Goal: Task Accomplishment & Management: Use online tool/utility

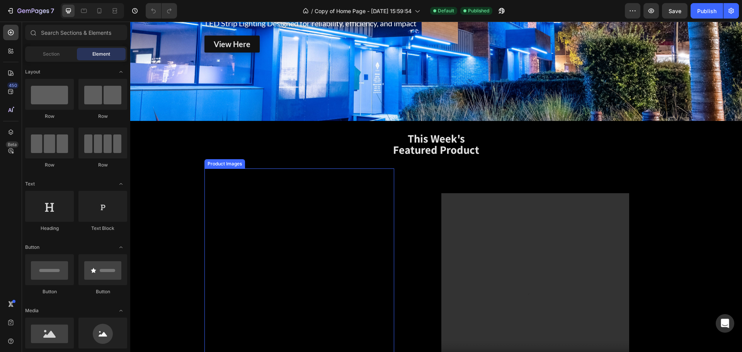
scroll to position [193, 0]
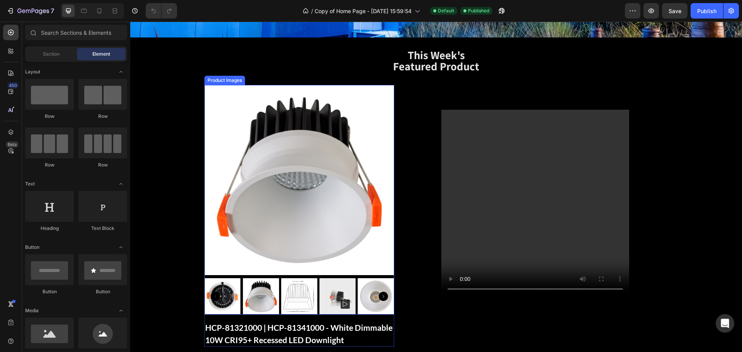
click at [376, 156] on img at bounding box center [299, 180] width 190 height 190
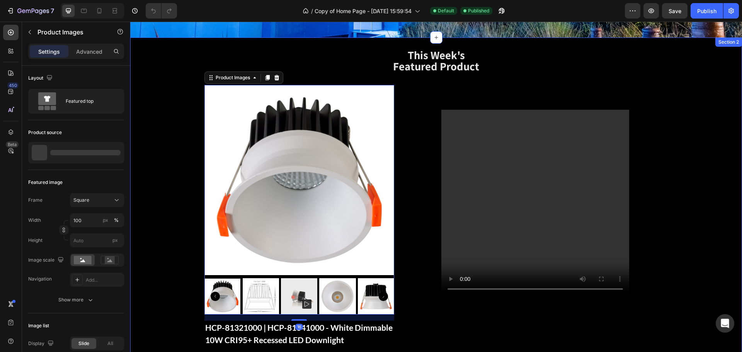
click at [183, 107] on div "This Week's Featured Product Heading Row Product Images 16 HCP-81321000 | HCP-8…" at bounding box center [436, 210] width 612 height 320
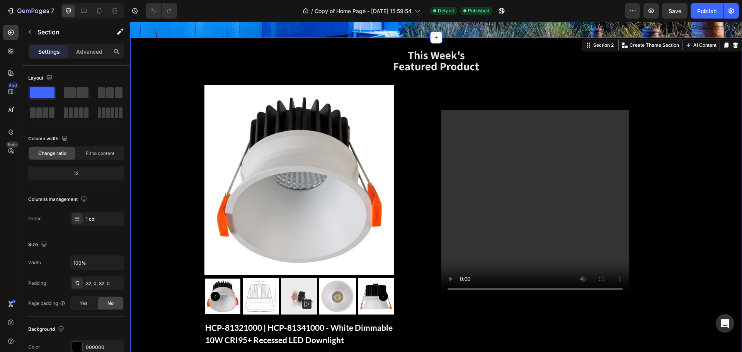
click at [199, 118] on div "This Week's Featured Product Heading Row Product Images HCP-81321000 | HCP-8134…" at bounding box center [436, 210] width 612 height 320
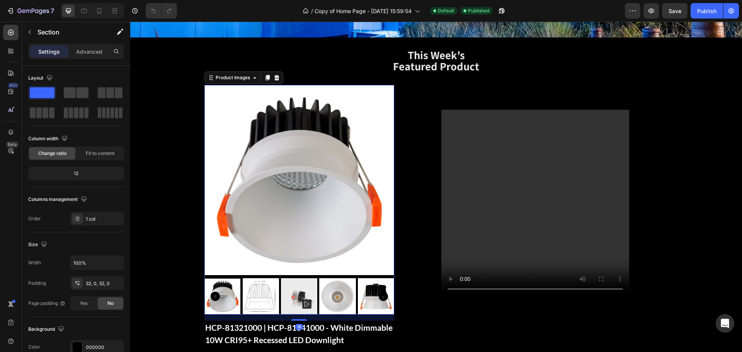
click at [388, 123] on img at bounding box center [299, 180] width 190 height 190
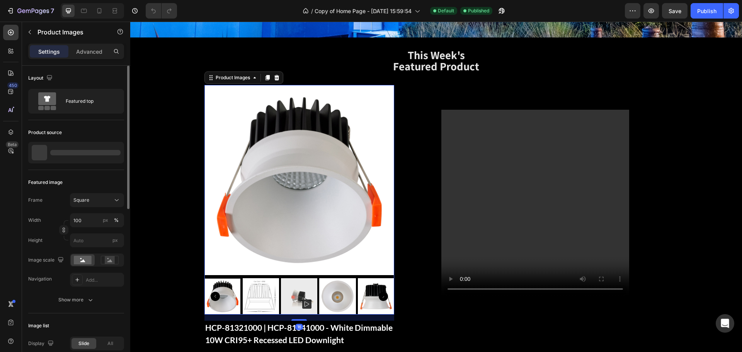
click at [71, 150] on div at bounding box center [85, 152] width 70 height 5
click at [73, 153] on p "HCP-81321000 | HCP-81341000 - White Dimmable 10W CRI95+ Recessed LED Downlight" at bounding box center [85, 152] width 71 height 11
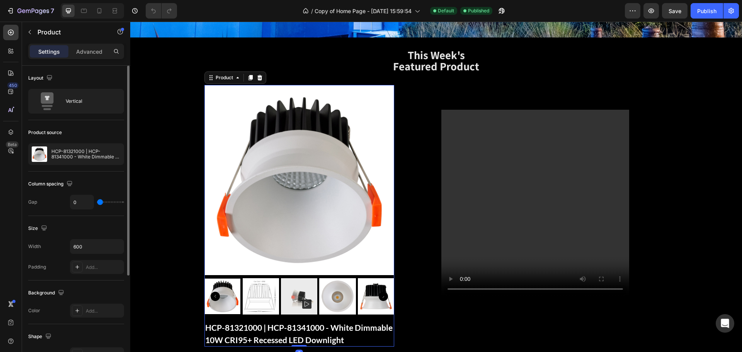
scroll to position [0, 0]
click at [79, 149] on p "HCP-81321000 | HCP-81341000 - White Dimmable 10W CRI95+ Recessed LED Downlight" at bounding box center [85, 154] width 69 height 11
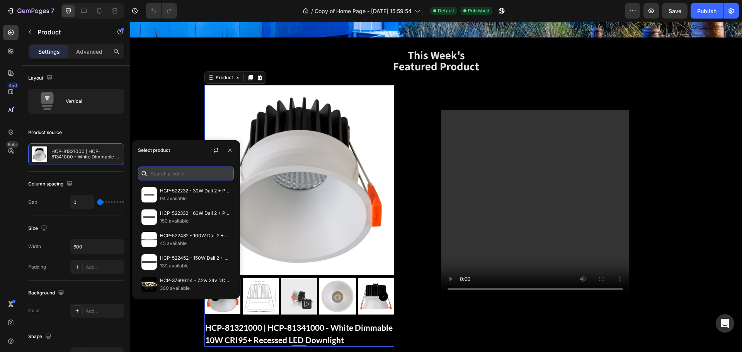
click at [168, 174] on input "text" at bounding box center [186, 174] width 96 height 14
paste input "HCP-271107"
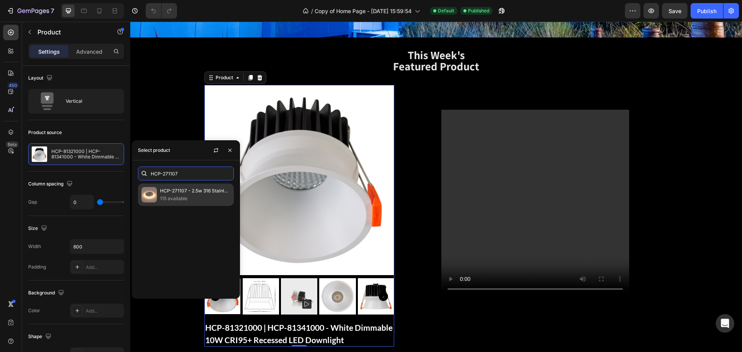
type input "HCP-271107"
click at [187, 192] on p "HCP-271107 - 2.5w 316 Stainless Steel Wall or Inground Light" at bounding box center [195, 191] width 70 height 8
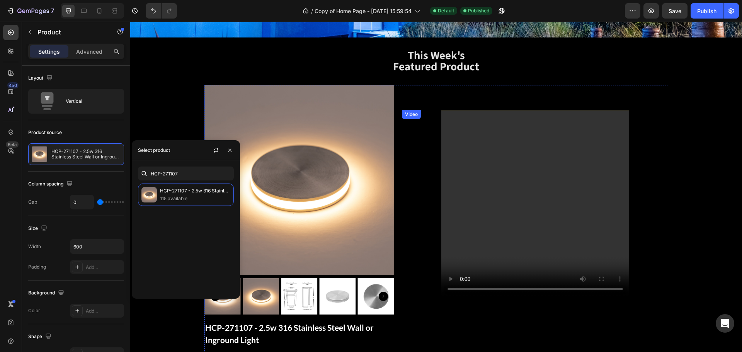
click at [563, 126] on video at bounding box center [535, 204] width 188 height 188
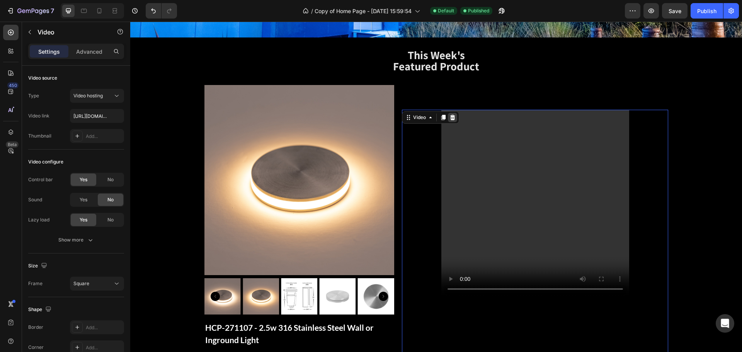
click at [450, 118] on icon at bounding box center [452, 117] width 5 height 5
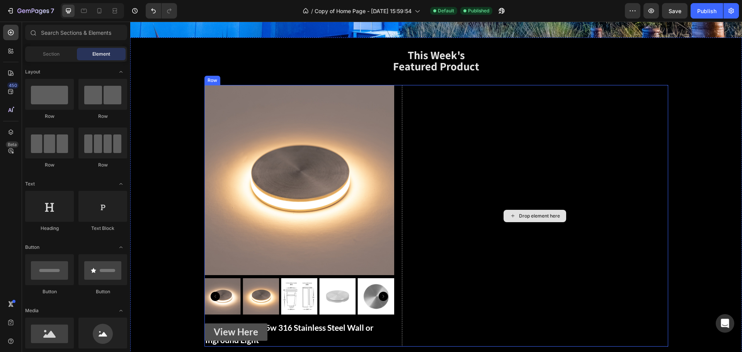
click at [468, 118] on div "Drop element here" at bounding box center [535, 216] width 266 height 262
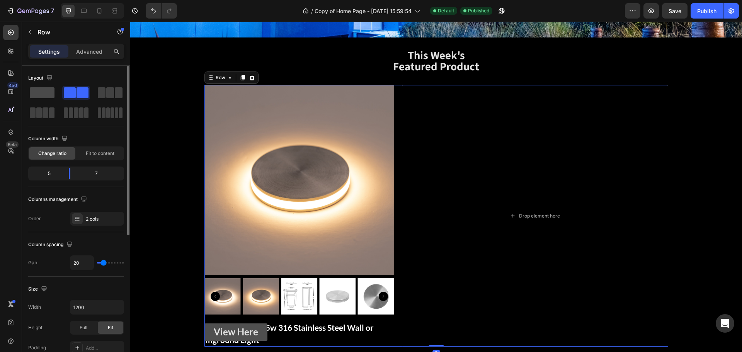
click at [46, 95] on span at bounding box center [42, 92] width 25 height 11
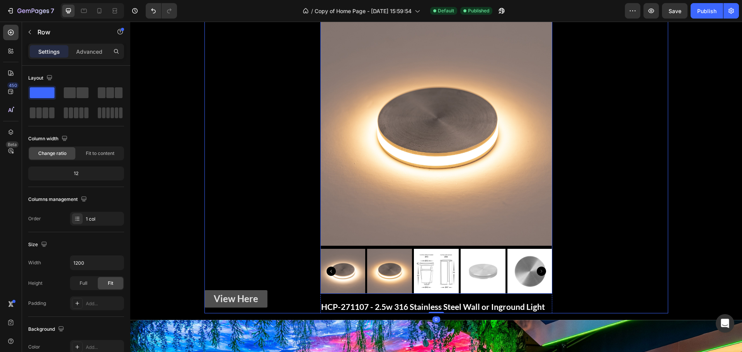
scroll to position [271, 0]
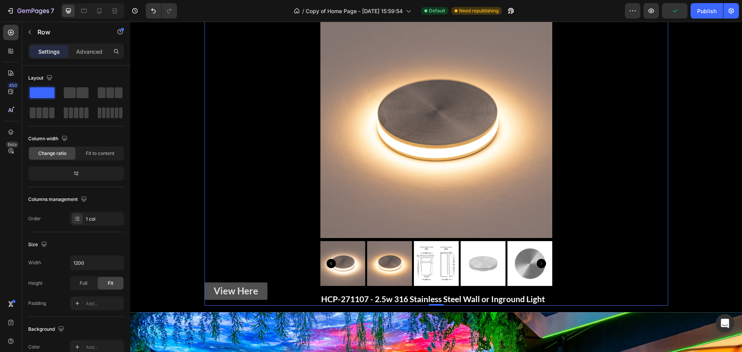
click at [300, 188] on div "Product Images HCP-271107 - 2.5w 316 Stainless Steel Wall or Inground Light Pro…" at bounding box center [436, 156] width 464 height 300
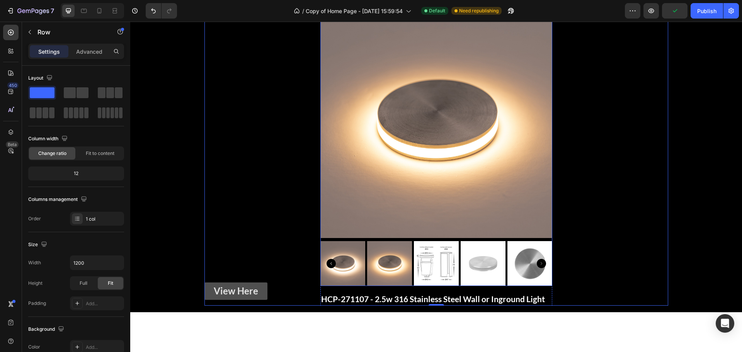
scroll to position [155, 0]
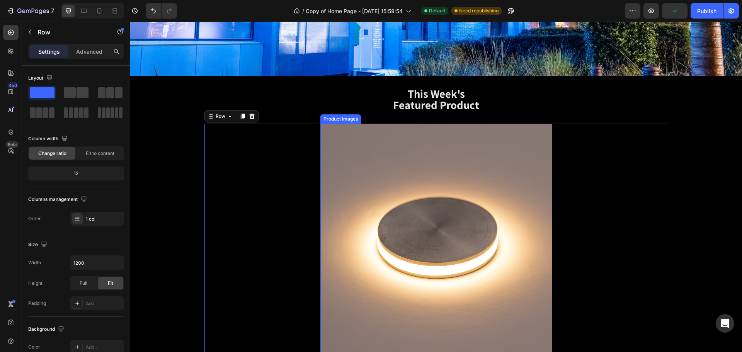
click at [401, 178] on img at bounding box center [436, 240] width 232 height 232
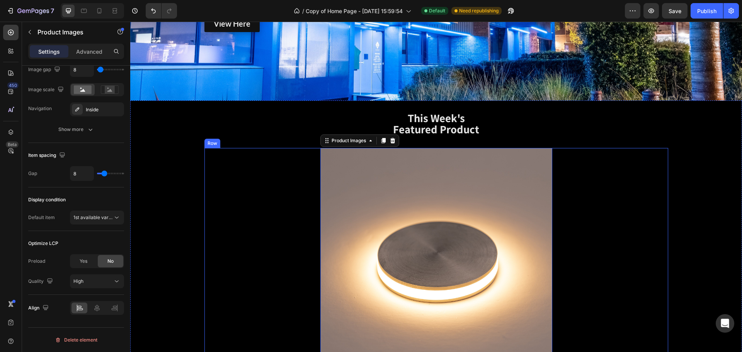
scroll to position [193, 0]
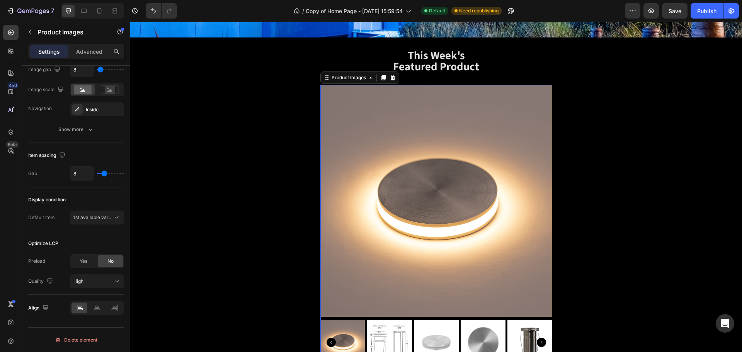
click at [334, 211] on img at bounding box center [436, 201] width 232 height 232
type input "0"
type input "9"
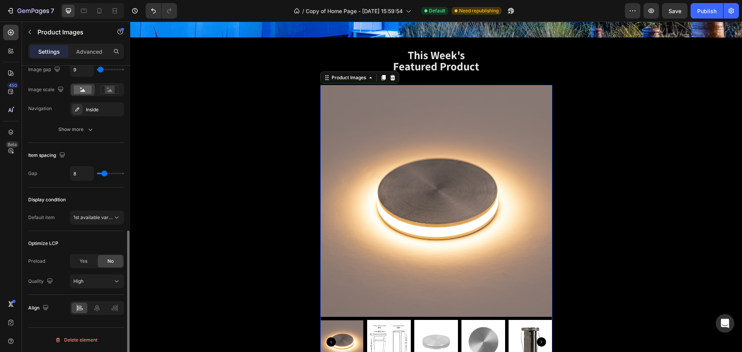
type input "19"
type input "28"
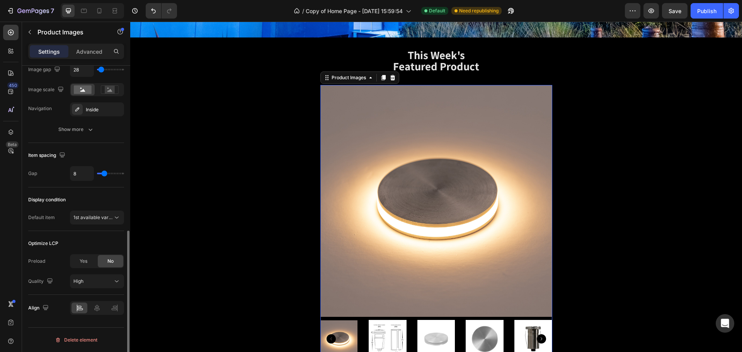
type input "19"
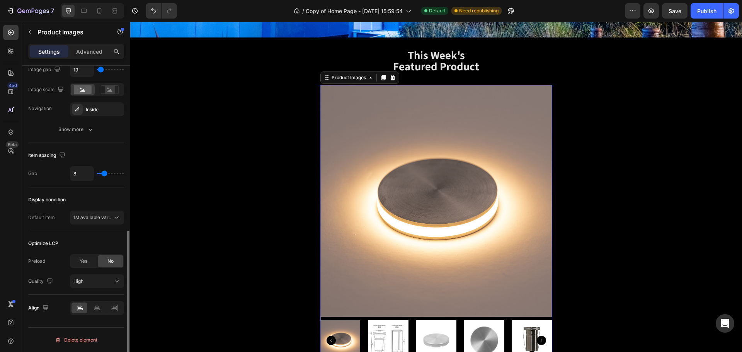
type input "19"
click at [101, 70] on input "range" at bounding box center [110, 70] width 27 height 2
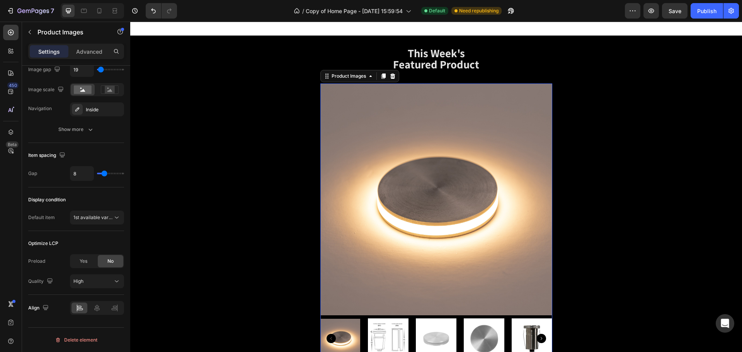
scroll to position [309, 0]
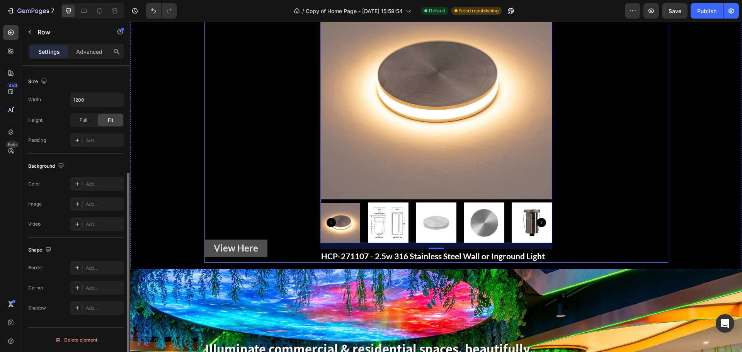
click at [298, 164] on div "Product Images 16 HCP-271107 - 2.5w 316 Stainless Steel Wall or Inground Light …" at bounding box center [436, 115] width 464 height 295
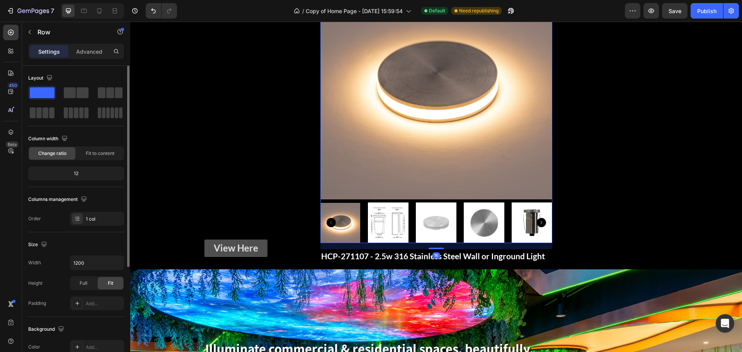
click at [407, 110] on img at bounding box center [436, 84] width 232 height 232
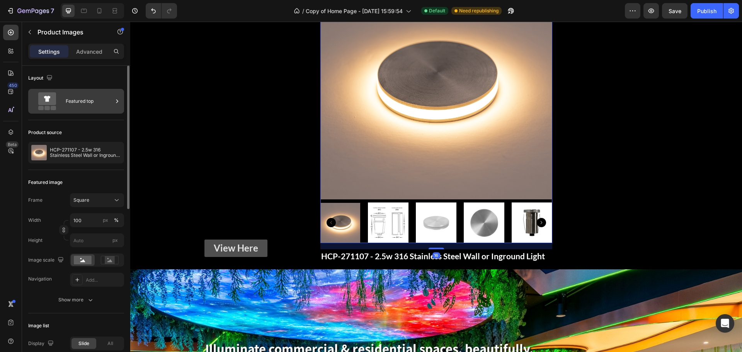
click at [75, 96] on div "Featured top" at bounding box center [89, 101] width 47 height 18
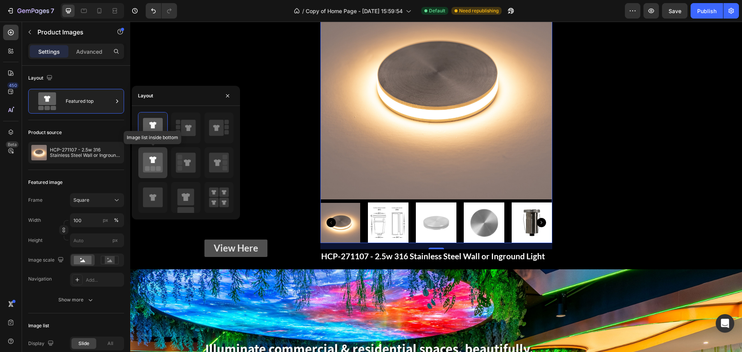
click at [157, 159] on icon at bounding box center [153, 163] width 20 height 20
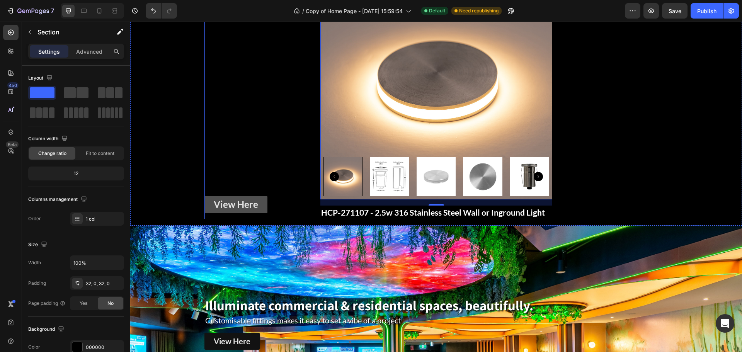
click at [671, 150] on div "This Week's Featured Product Heading Row Product Images 16 HCP-271107 - 2.5w 31…" at bounding box center [436, 72] width 612 height 281
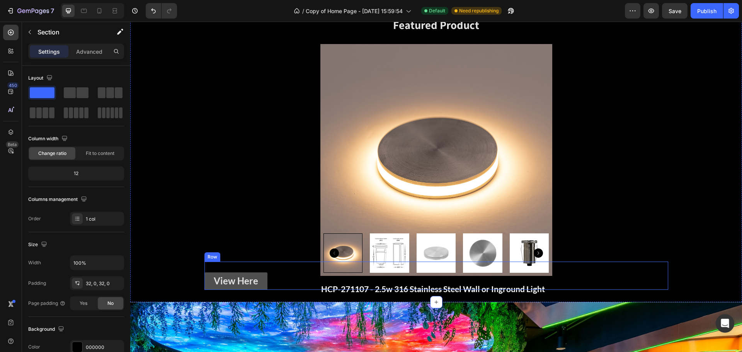
scroll to position [232, 0]
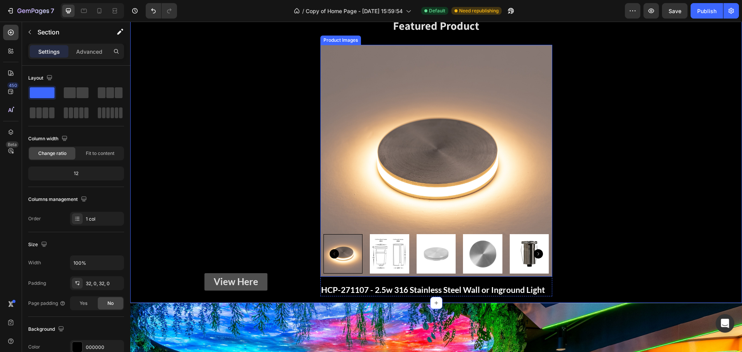
click at [536, 255] on icon "Carousel Next Arrow" at bounding box center [538, 253] width 9 height 9
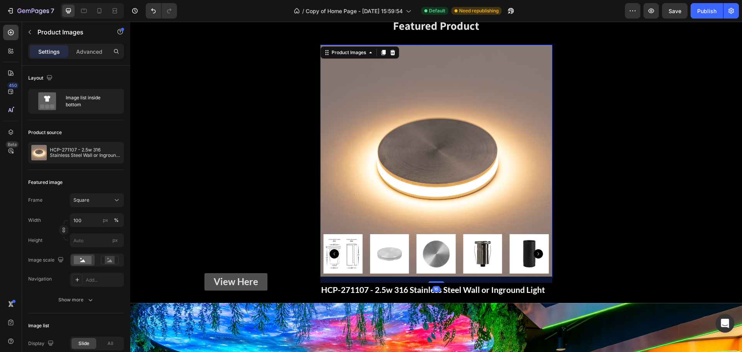
click at [536, 255] on icon "Carousel Next Arrow" at bounding box center [538, 253] width 9 height 9
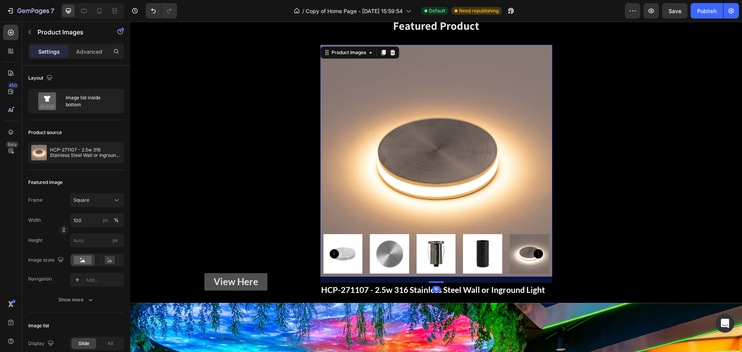
click at [536, 255] on icon "Carousel Next Arrow" at bounding box center [538, 253] width 9 height 9
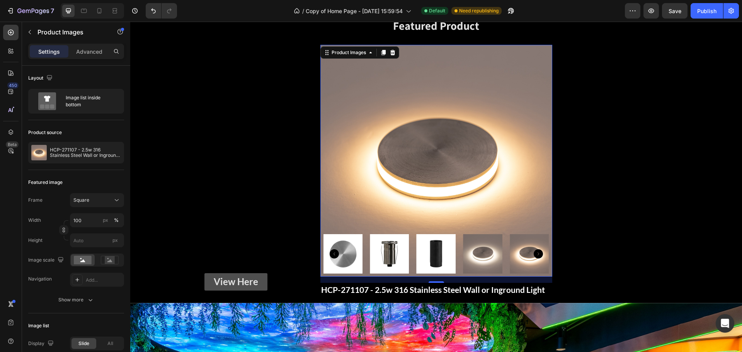
click at [404, 249] on img at bounding box center [389, 253] width 39 height 39
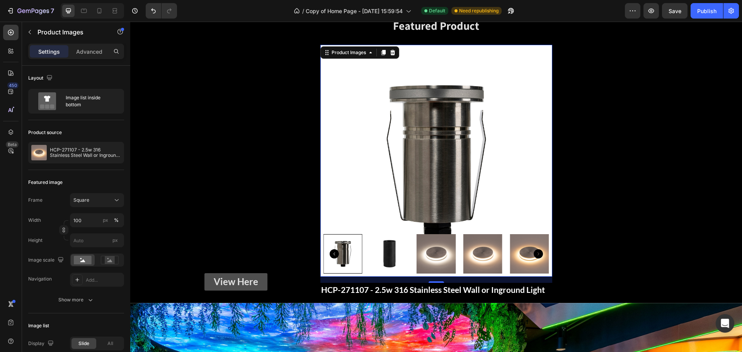
click at [427, 252] on img at bounding box center [436, 253] width 39 height 39
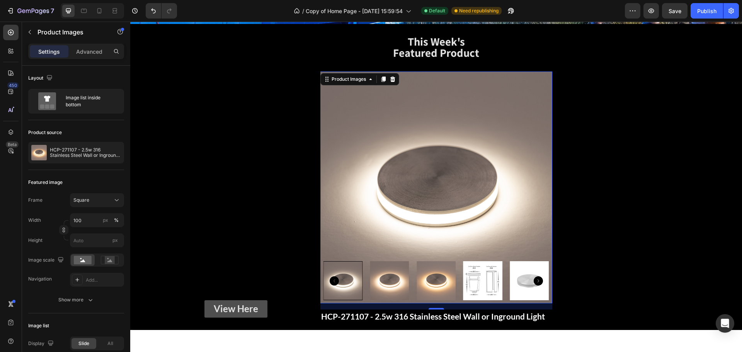
scroll to position [193, 0]
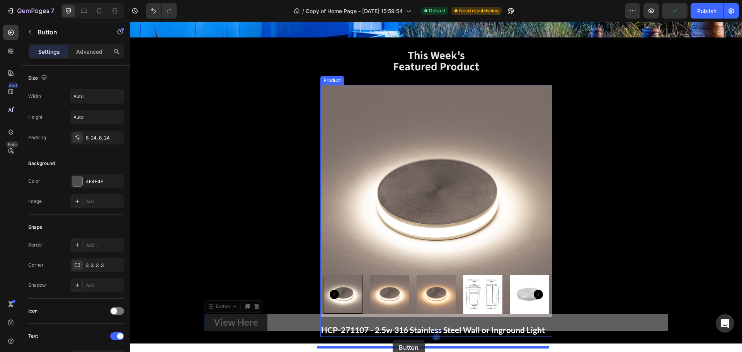
drag, startPoint x: 248, startPoint y: 328, endPoint x: 393, endPoint y: 340, distance: 144.6
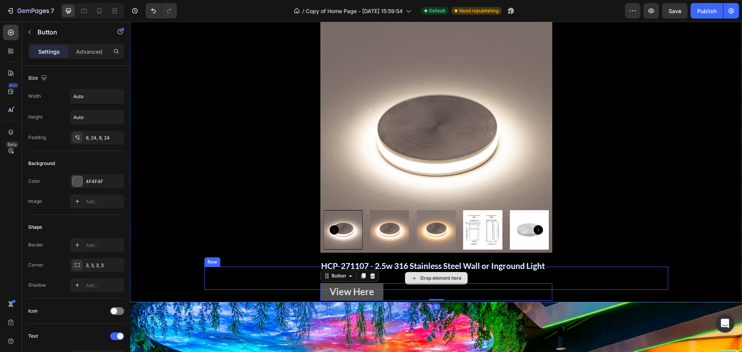
scroll to position [267, 0]
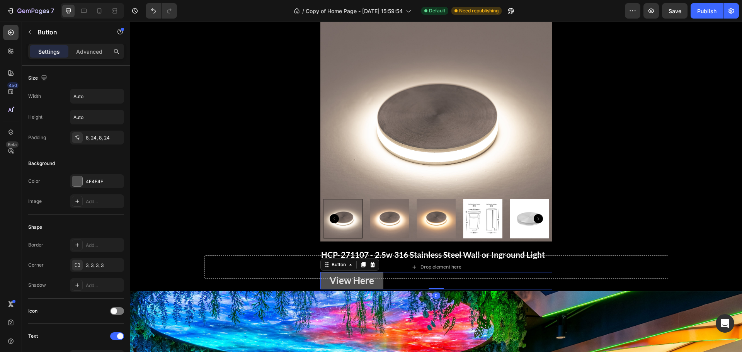
click at [387, 289] on div "View Here Button 0" at bounding box center [436, 280] width 232 height 17
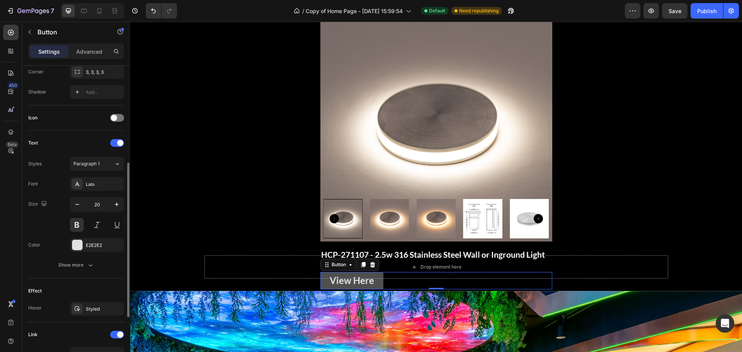
scroll to position [306, 0]
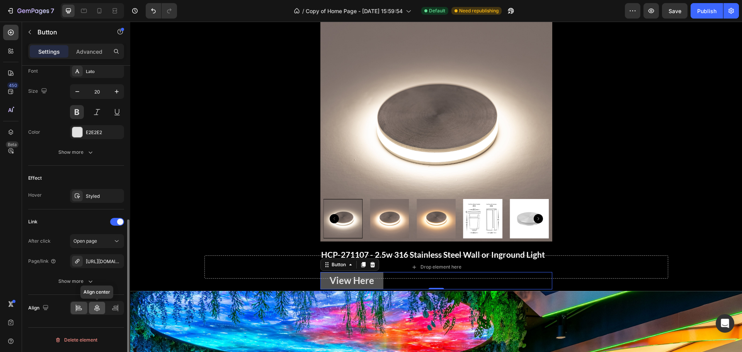
click at [96, 311] on icon at bounding box center [97, 308] width 8 height 8
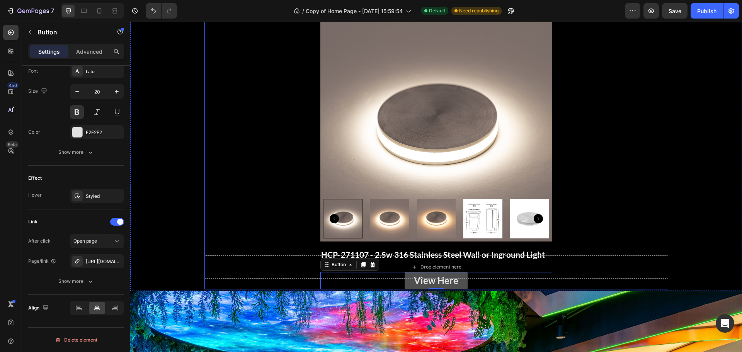
click at [679, 197] on div "This Week's Featured Product Heading Row Product Images HCP-271107 - 2.5w 316 S…" at bounding box center [436, 126] width 612 height 305
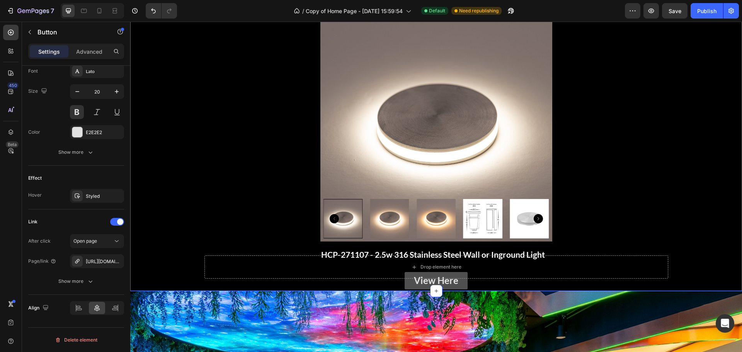
scroll to position [0, 0]
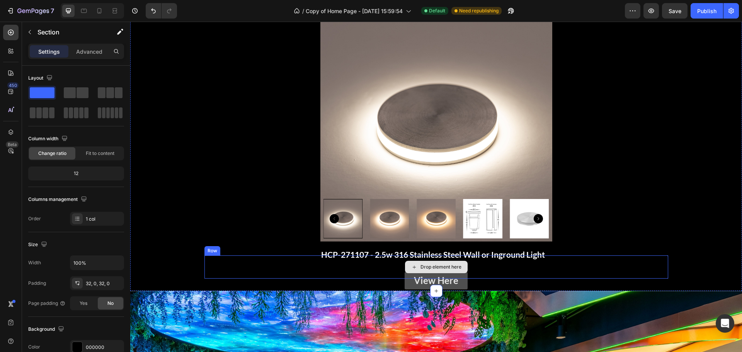
click at [586, 279] on div "Drop element here" at bounding box center [436, 266] width 464 height 23
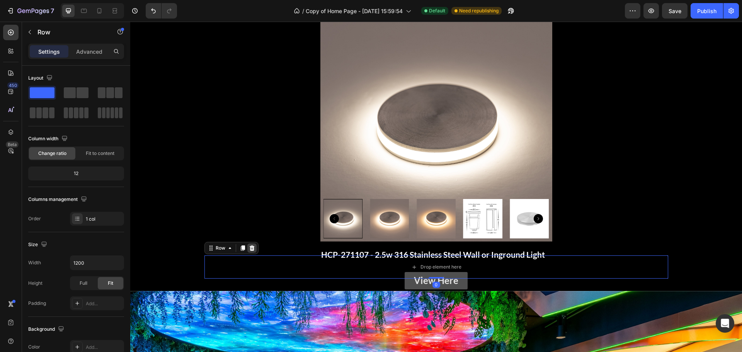
click at [251, 251] on icon at bounding box center [252, 248] width 6 height 6
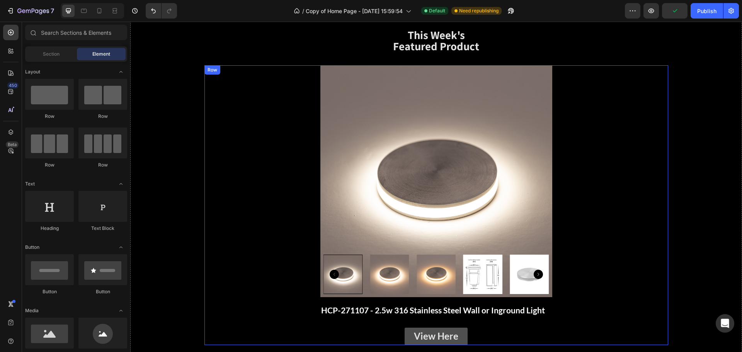
scroll to position [267, 0]
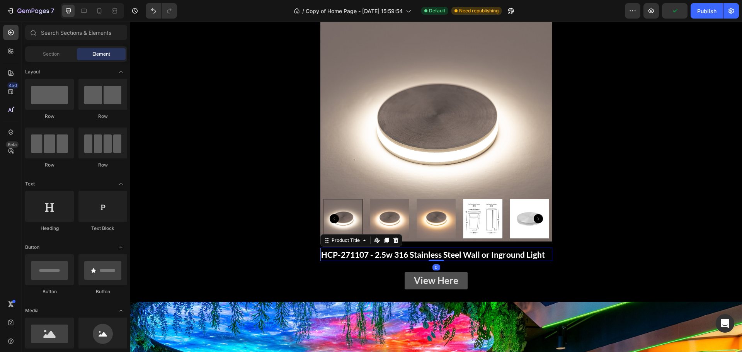
click at [479, 254] on h1 "HCP-271107 - 2.5w 316 Stainless Steel Wall or Inground Light" at bounding box center [436, 255] width 232 height 14
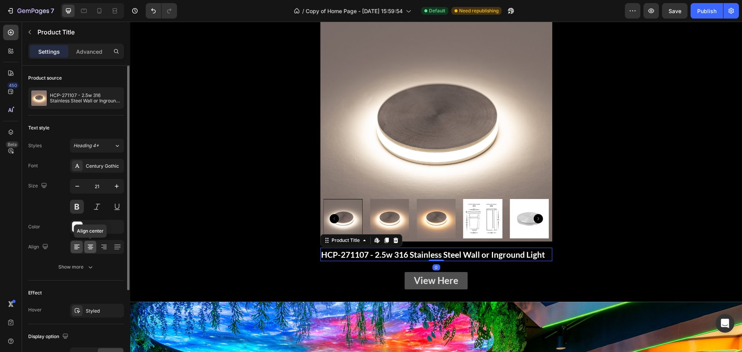
click at [89, 247] on icon at bounding box center [91, 247] width 8 height 8
click at [502, 260] on h1 "HCP-271107 - 2.5w 316 Stainless Steel Wall or Inground Light" at bounding box center [436, 255] width 232 height 14
click at [72, 186] on button "button" at bounding box center [77, 186] width 14 height 14
type input "20"
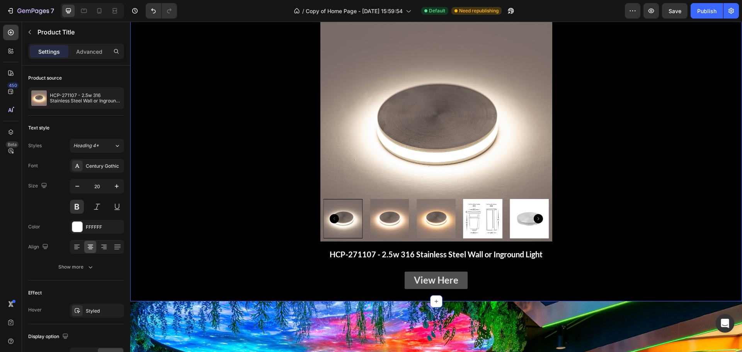
click at [708, 247] on div "This Week's Featured Product Heading Row Product Images HCP-271107 - 2.5w 316 S…" at bounding box center [436, 131] width 612 height 315
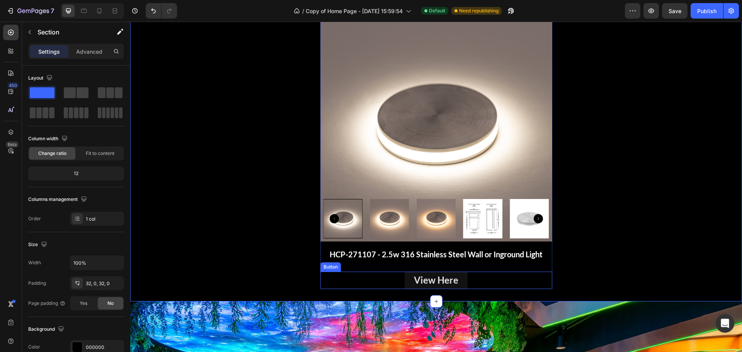
click at [458, 280] on link "View Here" at bounding box center [436, 280] width 63 height 17
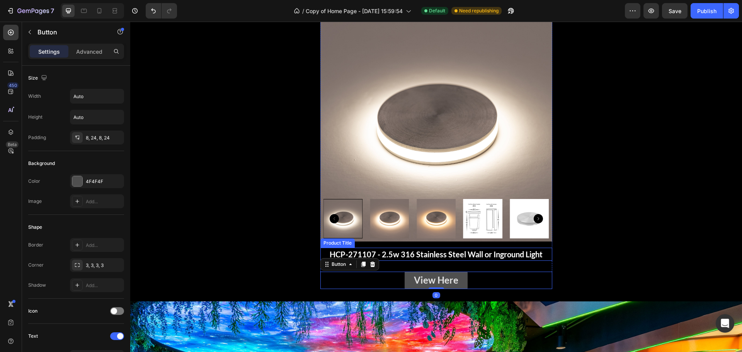
click at [481, 252] on h1 "HCP-271107 - 2.5w 316 Stainless Steel Wall or Inground Light" at bounding box center [436, 254] width 232 height 13
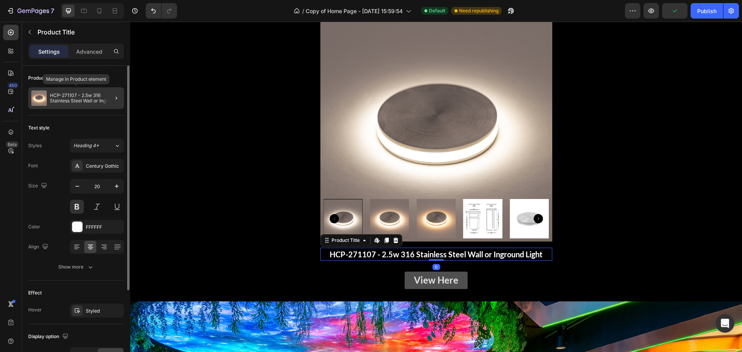
click at [80, 105] on div "HCP-271107 - 2.5w 316 Stainless Steel Wall or Inground Light" at bounding box center [76, 98] width 96 height 22
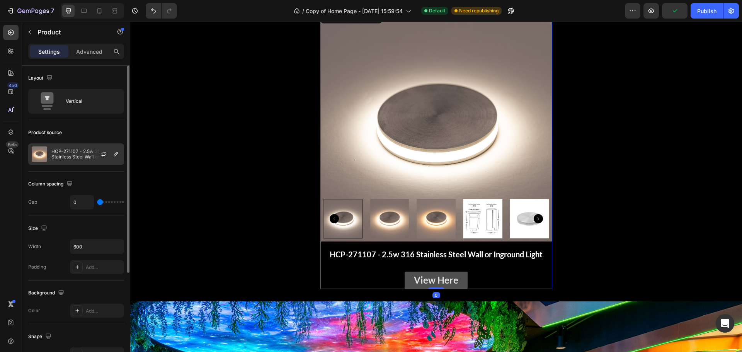
click at [87, 157] on p "HCP-271107 - 2.5w 316 Stainless Steel Wall or Inground Light" at bounding box center [85, 154] width 69 height 11
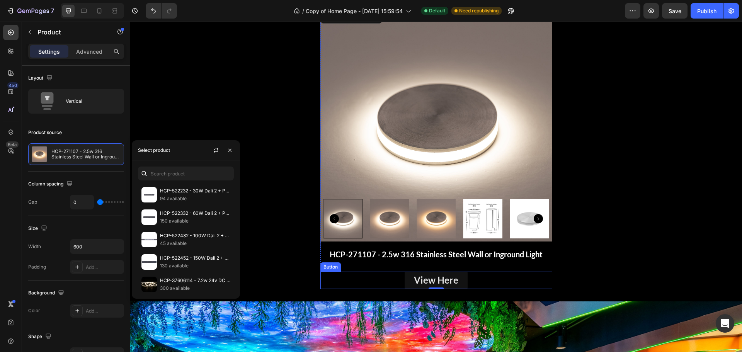
click at [457, 278] on link "View Here" at bounding box center [436, 280] width 63 height 17
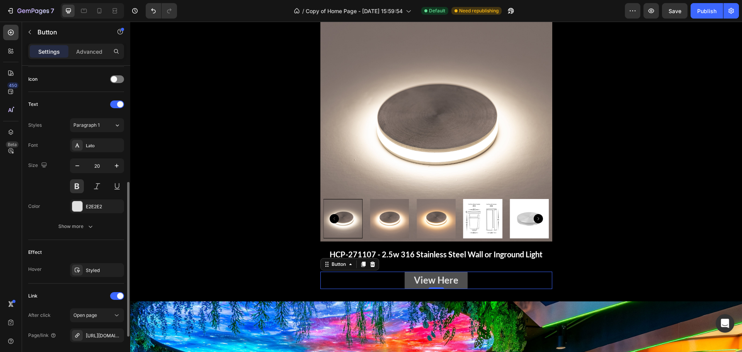
scroll to position [306, 0]
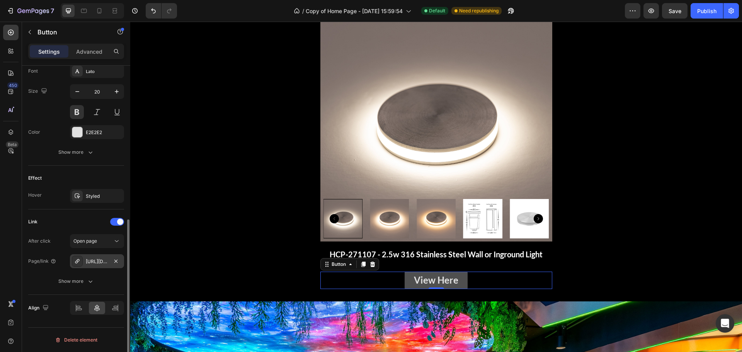
click at [103, 263] on div "[URL][DOMAIN_NAME]" at bounding box center [97, 261] width 22 height 7
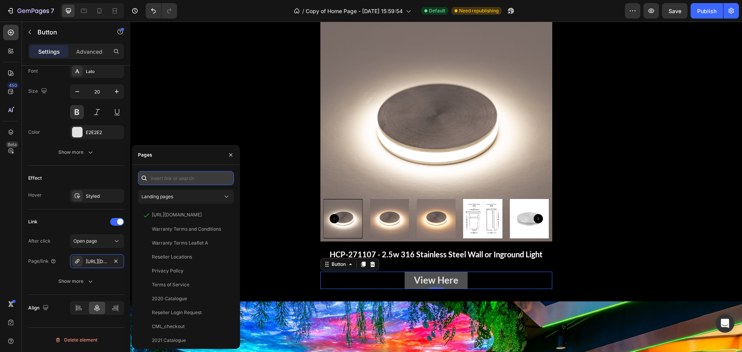
click at [185, 174] on input "text" at bounding box center [186, 178] width 96 height 14
paste input "[URL][DOMAIN_NAME]"
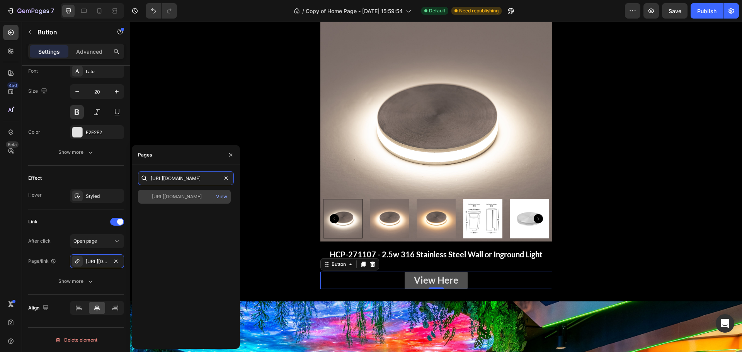
type input "[URL][DOMAIN_NAME]"
click at [197, 197] on div "[URL][DOMAIN_NAME]" at bounding box center [177, 196] width 50 height 7
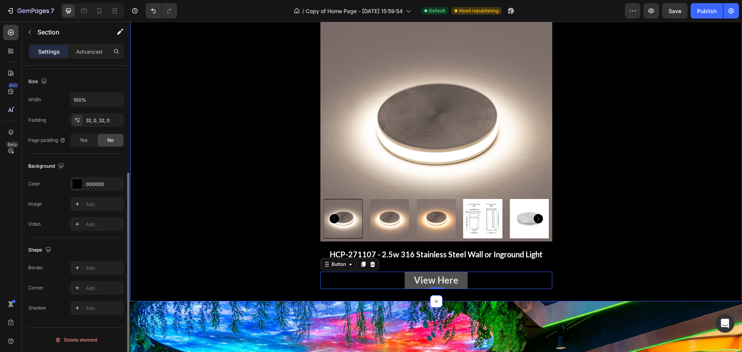
click at [691, 179] on div "This Week's Featured Product Heading Row Product Images HCP-271107 - 2.5w 316 S…" at bounding box center [436, 131] width 612 height 315
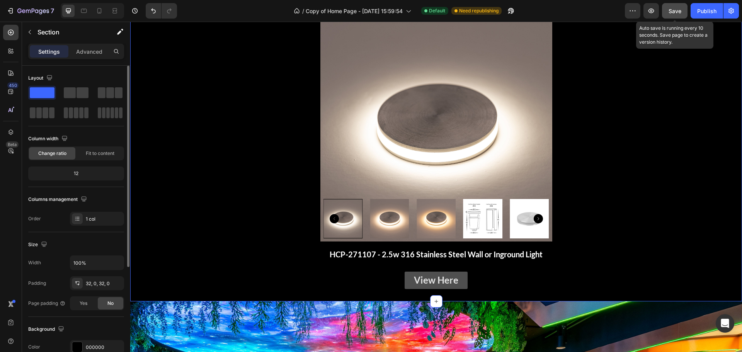
click at [678, 11] on span "Save" at bounding box center [675, 11] width 13 height 7
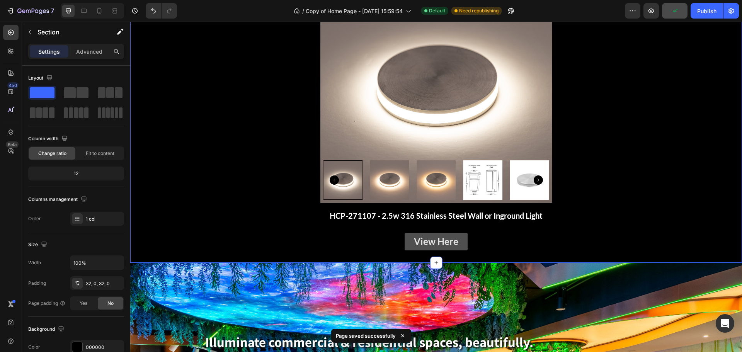
scroll to position [112, 0]
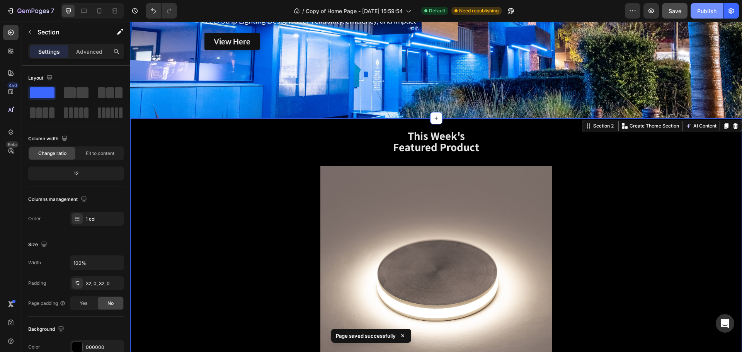
click at [707, 16] on button "Publish" at bounding box center [707, 10] width 32 height 15
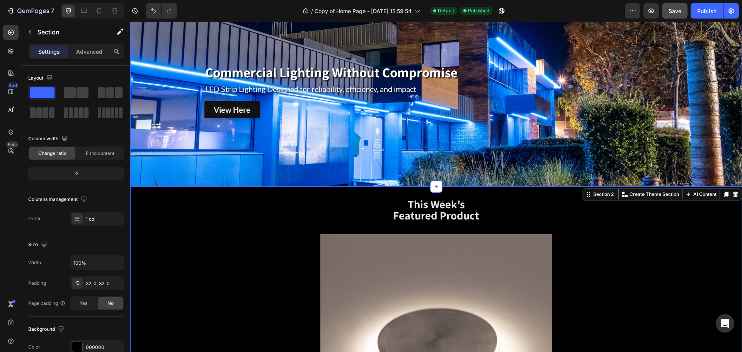
scroll to position [0, 0]
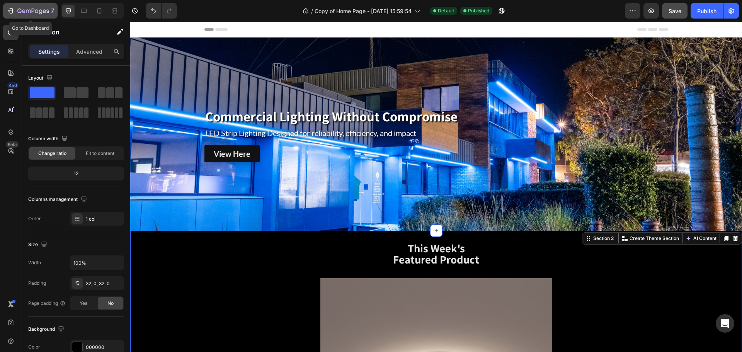
click at [17, 6] on div "7" at bounding box center [35, 10] width 37 height 9
